Goal: Task Accomplishment & Management: Manage account settings

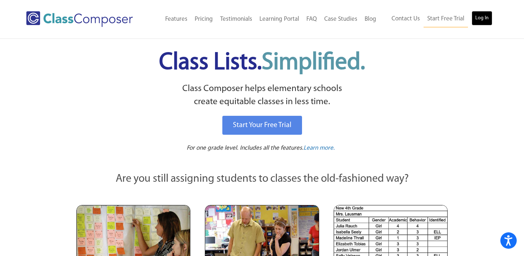
click at [487, 18] on link "Log In" at bounding box center [481, 18] width 21 height 15
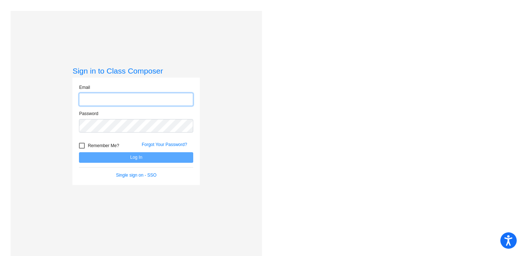
type input "thomas.maccash@stjschools.org"
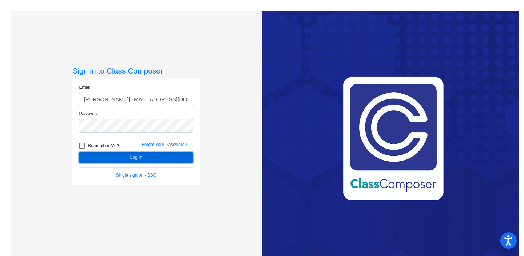
click at [136, 159] on button "Log In" at bounding box center [136, 157] width 114 height 11
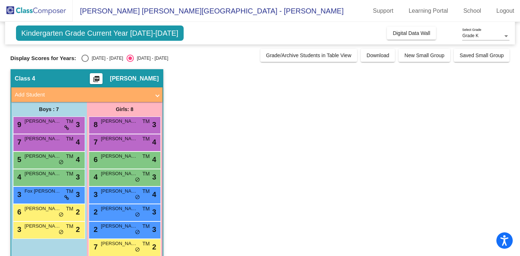
click at [128, 33] on span "Kindergarten Grade Current Year [DATE]-[DATE]" at bounding box center [100, 32] width 168 height 15
click at [476, 35] on span "Grade K" at bounding box center [470, 35] width 16 height 5
click at [490, 33] on span "Grade K" at bounding box center [485, 35] width 47 height 13
click at [428, 147] on app-classroom "Class 4 picture_as_pdf Thomas MacCash Add Student First Name Last Name Student …" at bounding box center [260, 168] width 499 height 199
click at [155, 94] on span "Add Student" at bounding box center [85, 95] width 141 height 8
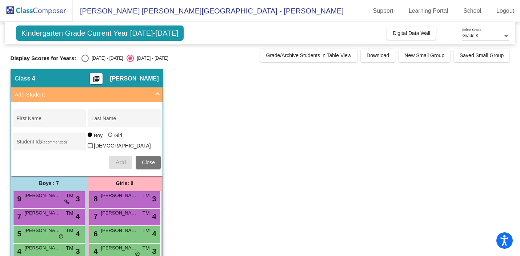
click at [155, 95] on span "Add Student" at bounding box center [85, 95] width 141 height 8
